Goal: Task Accomplishment & Management: Complete application form

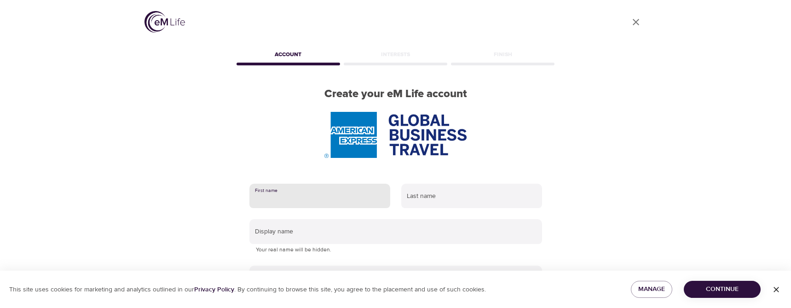
click at [316, 193] on input "text" at bounding box center [320, 196] width 141 height 25
type input "Jane"
type input "Buehrle"
type input "JANE.B.BUEHRLE@AMEXGBT.COM"
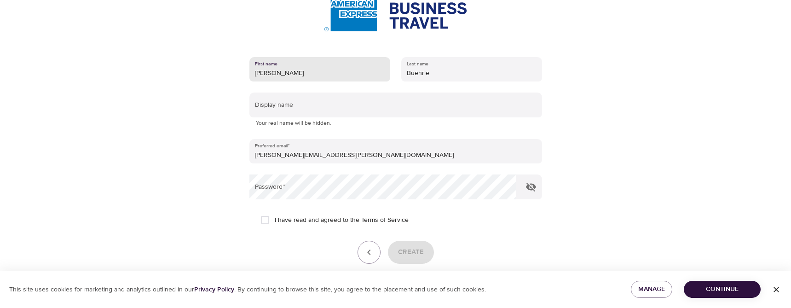
scroll to position [138, 0]
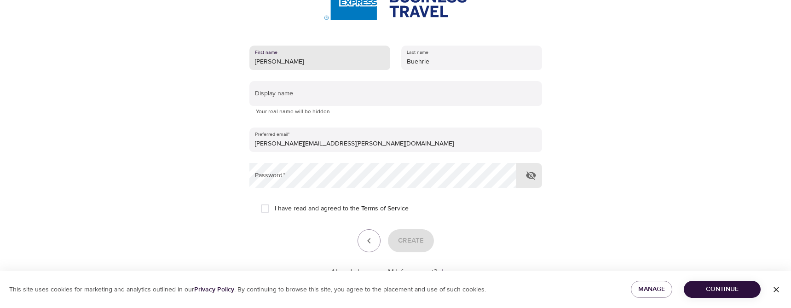
click at [529, 178] on icon "button" at bounding box center [531, 175] width 10 height 9
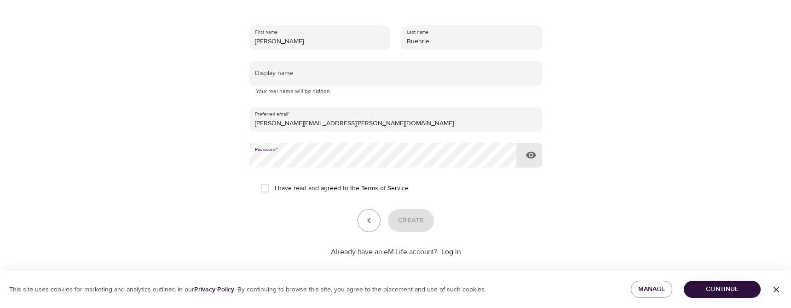
scroll to position [170, 0]
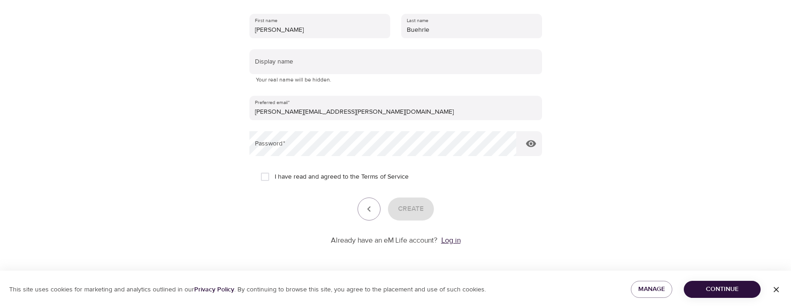
click at [451, 241] on link "Log in" at bounding box center [451, 240] width 19 height 9
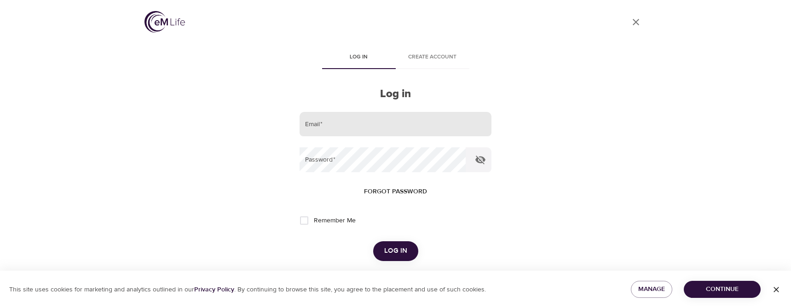
click at [364, 131] on input "email" at bounding box center [396, 124] width 192 height 25
type input "JANE.B.BUEHRLE@AMEXGBT.COM"
click at [388, 189] on span "Forgot password" at bounding box center [395, 192] width 63 height 12
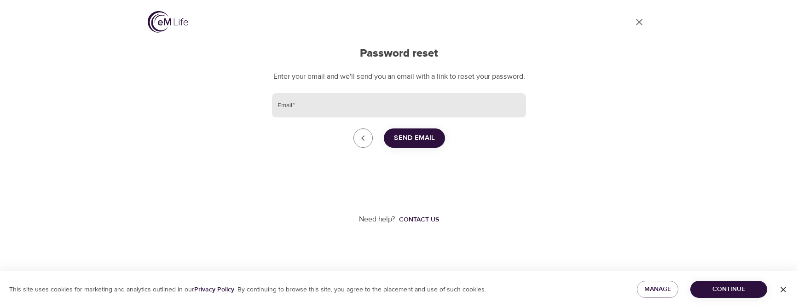
click at [333, 110] on input "Email   *" at bounding box center [399, 105] width 254 height 25
type input "JANE.B.BUEHRLE@AMEXGBT.COM"
click at [419, 144] on span "Send Email" at bounding box center [414, 138] width 41 height 12
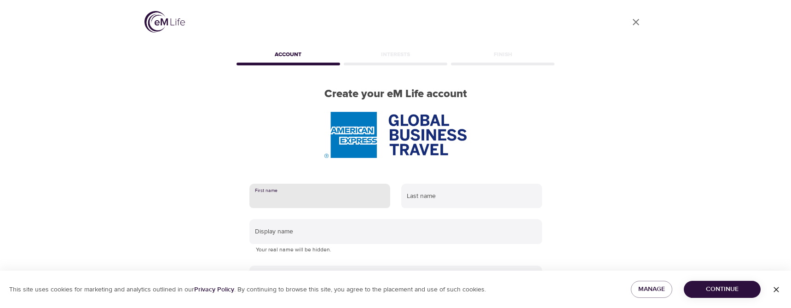
click at [308, 199] on input "text" at bounding box center [320, 196] width 141 height 25
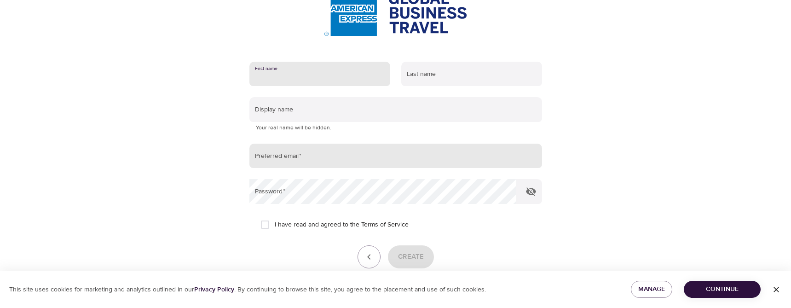
scroll to position [138, 0]
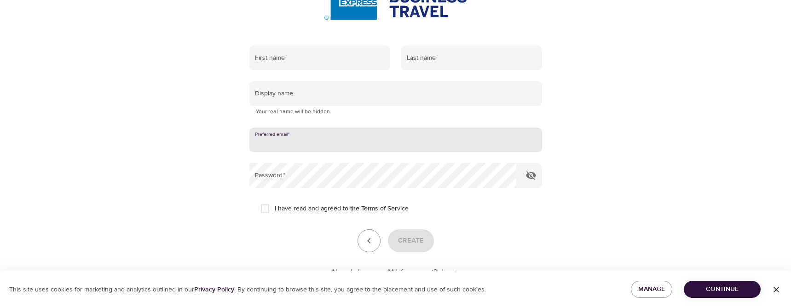
click at [307, 144] on input "email" at bounding box center [396, 140] width 293 height 25
type input "JANE.B.BUEHRLE@AMEXGBT.COM"
type input "Jane"
type input "Buehrle"
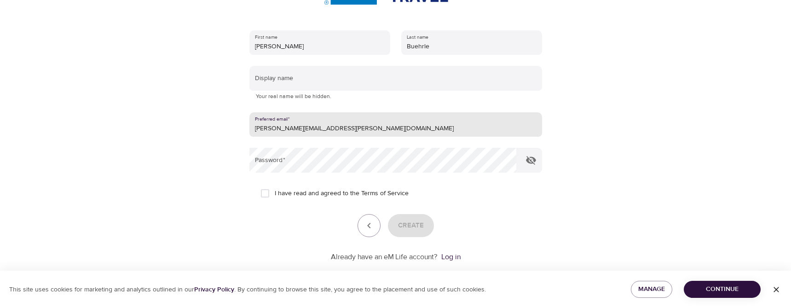
scroll to position [170, 0]
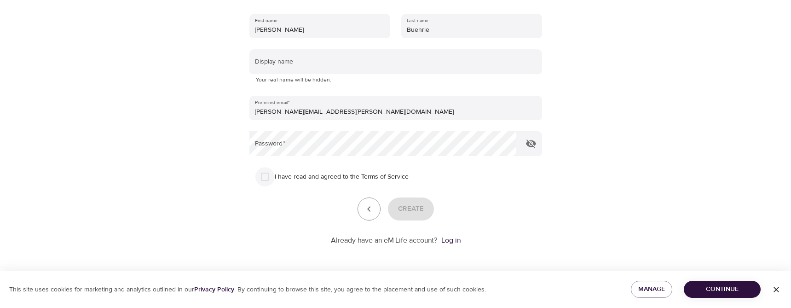
click at [266, 177] on input "I have read and agreed to the Terms of Service" at bounding box center [265, 176] width 19 height 19
checkbox input "true"
click at [409, 205] on span "Create" at bounding box center [411, 209] width 26 height 12
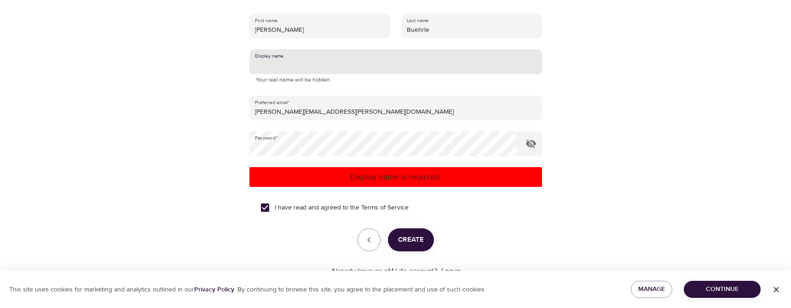
click at [301, 67] on input "text" at bounding box center [396, 61] width 293 height 25
click at [422, 242] on span "Create" at bounding box center [411, 240] width 26 height 12
click at [265, 64] on input "Life4Me" at bounding box center [396, 61] width 293 height 25
click at [288, 65] on input "Life4Me" at bounding box center [396, 61] width 293 height 25
type input "L"
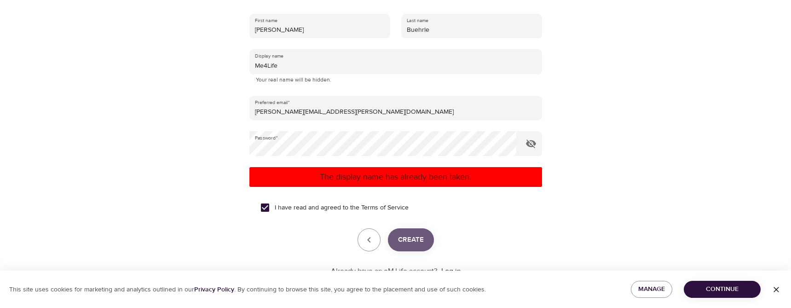
drag, startPoint x: 408, startPoint y: 242, endPoint x: 413, endPoint y: 240, distance: 5.0
click at [412, 240] on span "Create" at bounding box center [411, 240] width 26 height 12
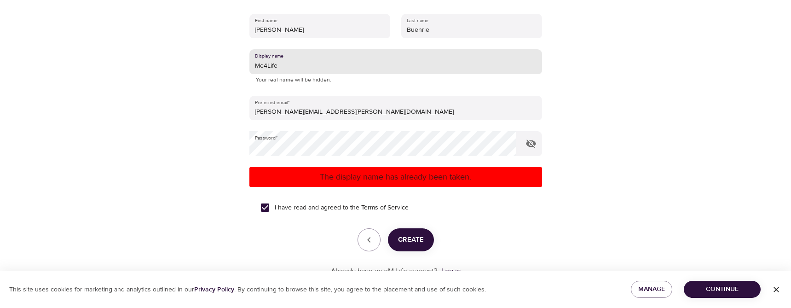
click at [289, 66] on input "Me4Life" at bounding box center [396, 61] width 293 height 25
type input "M"
type input "JB4Life"
click at [410, 237] on span "Create" at bounding box center [411, 240] width 26 height 12
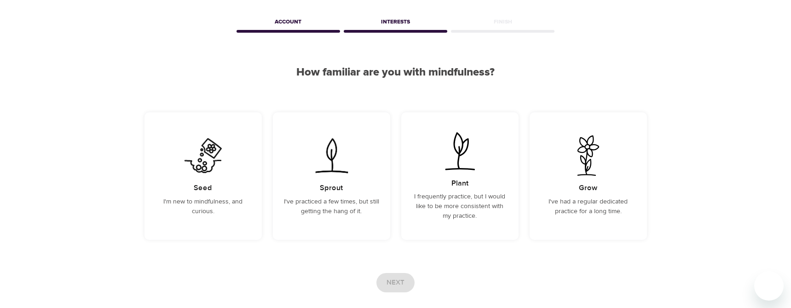
scroll to position [46, 0]
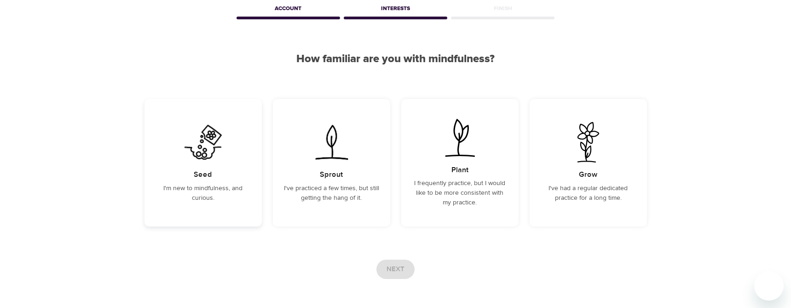
click at [226, 181] on div "Seed I'm new to mindfulness, and curious." at bounding box center [203, 163] width 117 height 128
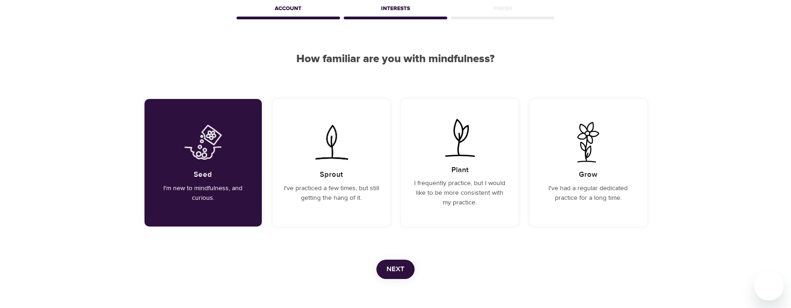
click at [394, 264] on span "Next" at bounding box center [396, 269] width 18 height 12
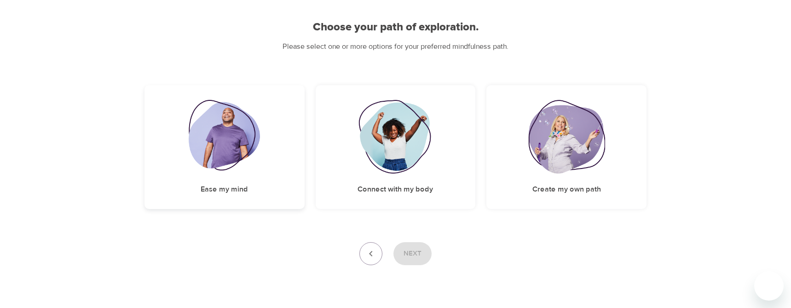
scroll to position [55, 0]
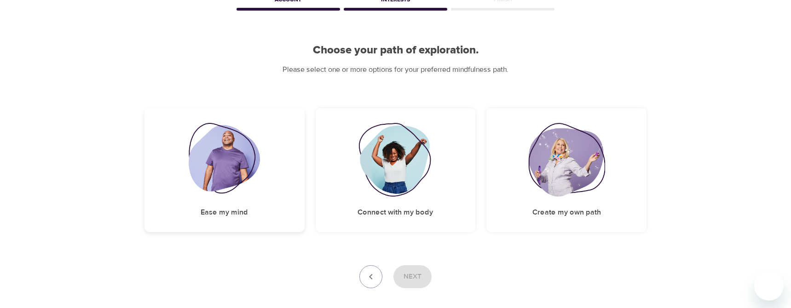
click at [220, 157] on img at bounding box center [224, 160] width 71 height 74
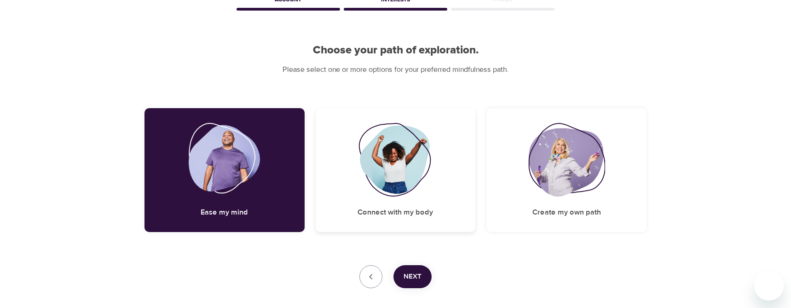
click at [396, 170] on img at bounding box center [396, 160] width 75 height 74
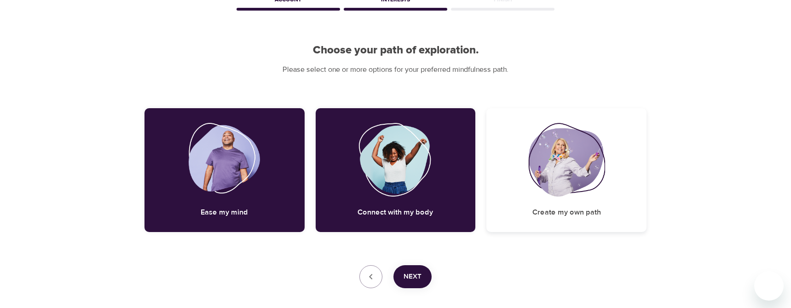
click at [580, 171] on img at bounding box center [567, 160] width 76 height 74
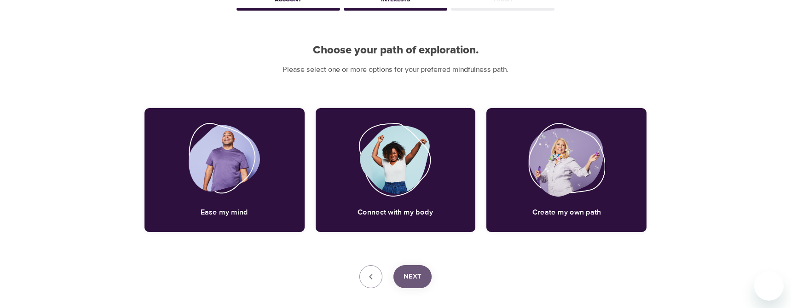
click at [414, 278] on span "Next" at bounding box center [413, 277] width 18 height 12
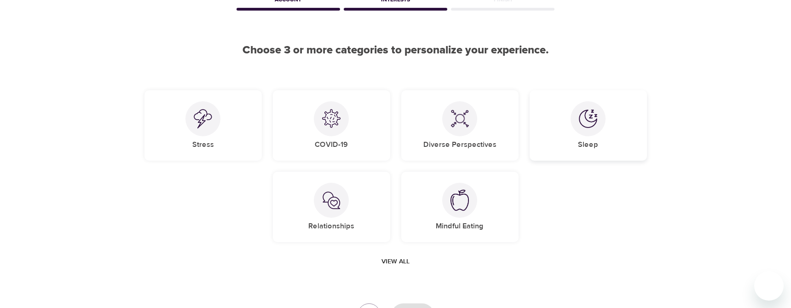
click at [588, 134] on div at bounding box center [588, 118] width 35 height 35
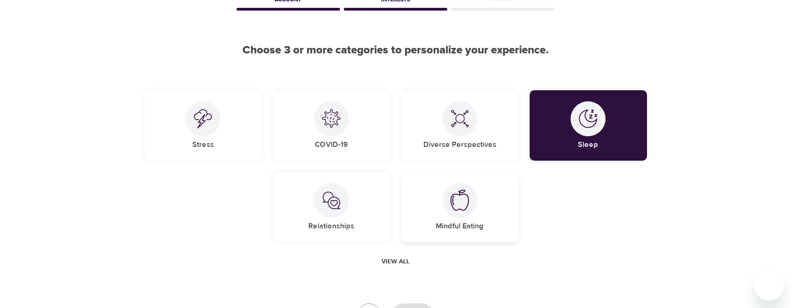
click at [458, 213] on div at bounding box center [459, 200] width 35 height 35
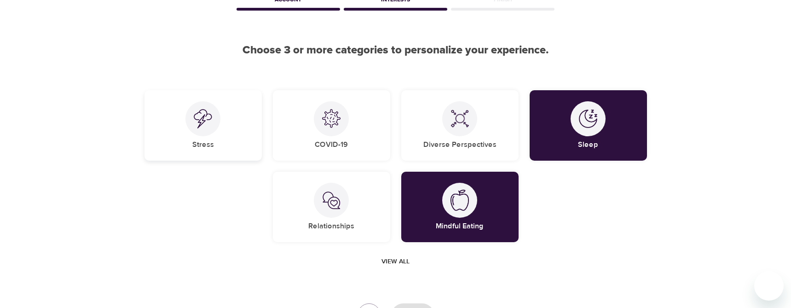
click at [196, 135] on div "Stress" at bounding box center [203, 125] width 117 height 70
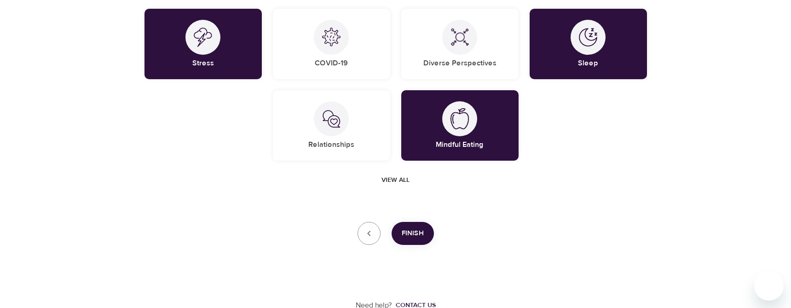
scroll to position [139, 0]
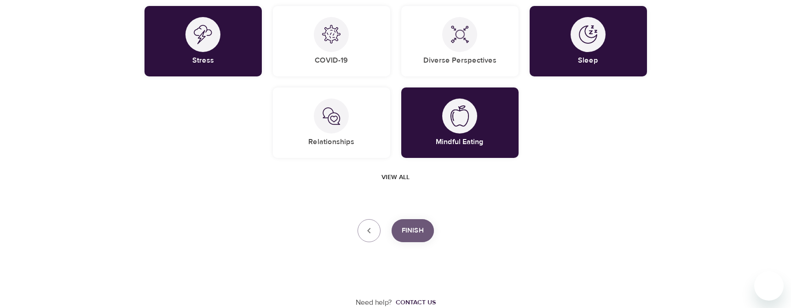
click at [419, 233] on span "Finish" at bounding box center [413, 231] width 22 height 12
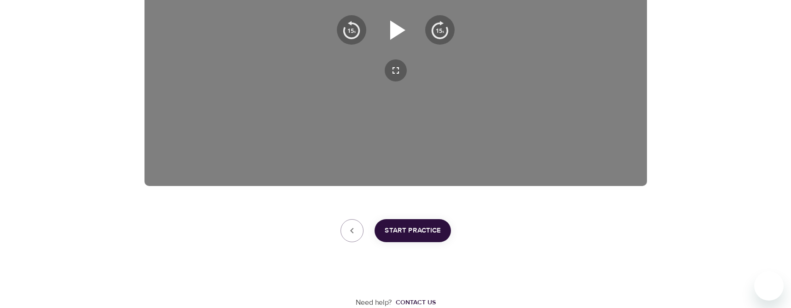
click at [393, 33] on icon "button" at bounding box center [397, 29] width 15 height 19
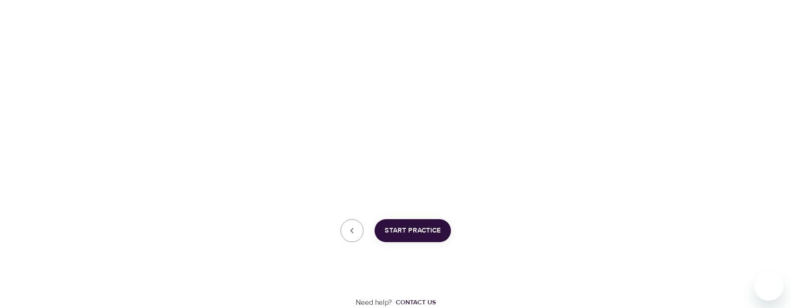
click at [512, 217] on div "User Profile Account Interests Finish JB4Life, welcome to eM Life! The first st…" at bounding box center [396, 24] width 525 height 568
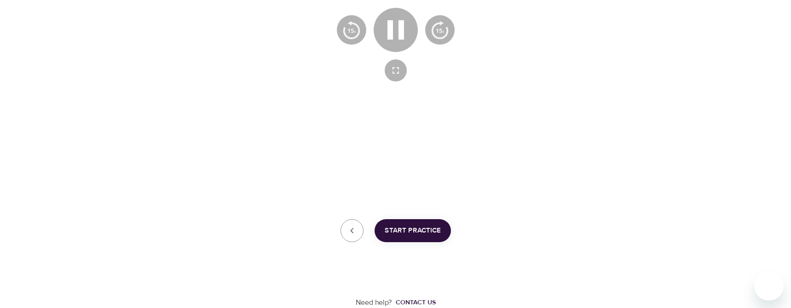
click at [426, 122] on div at bounding box center [396, 44] width 503 height 283
click at [406, 32] on icon "button" at bounding box center [395, 29] width 33 height 33
